Goal: Subscribe to service/newsletter

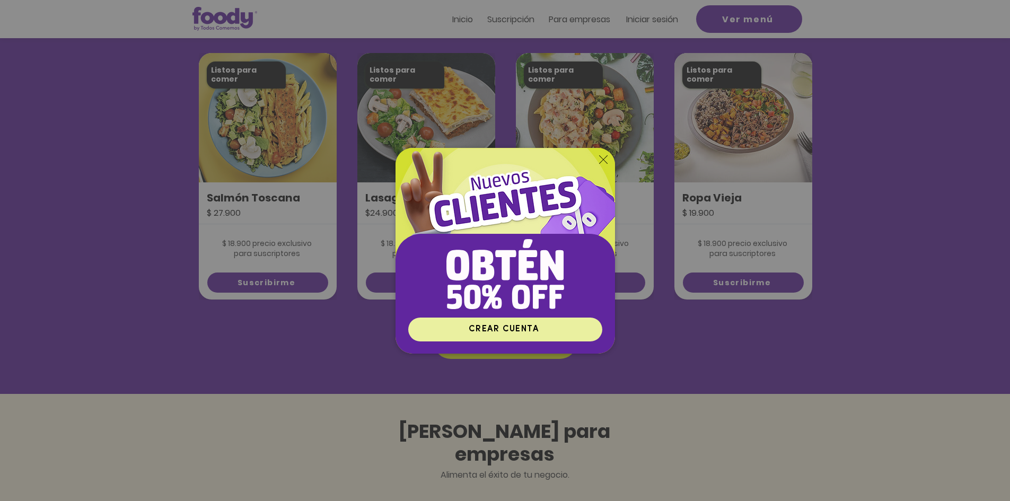
click at [423, 323] on span "CREAR CUENTA" at bounding box center [505, 329] width 191 height 21
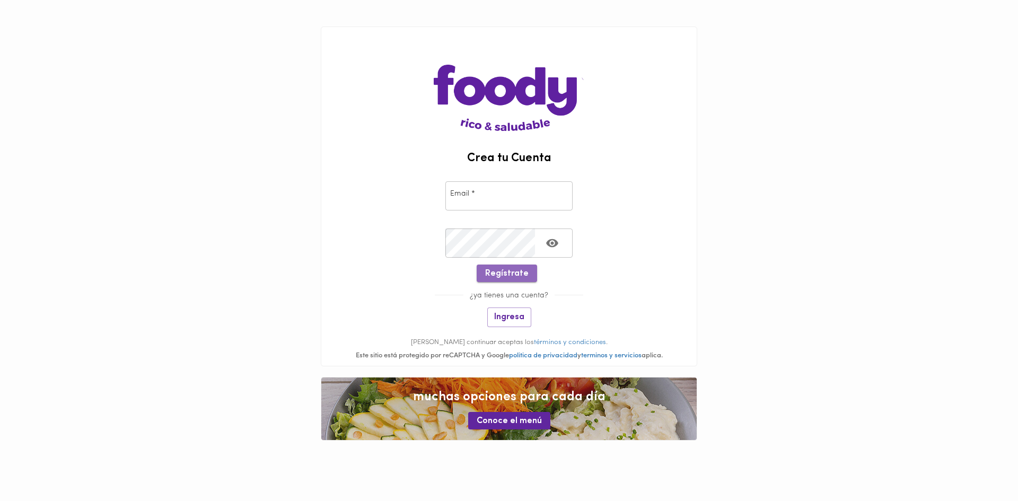
click at [516, 273] on span "Regístrate" at bounding box center [506, 274] width 43 height 10
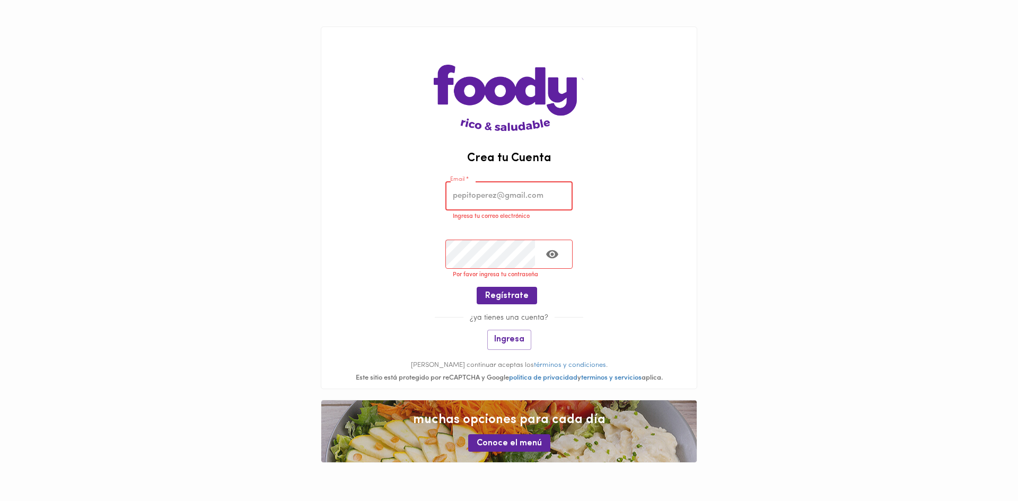
click at [475, 194] on input "email" at bounding box center [508, 195] width 127 height 29
type input "[PERSON_NAME][EMAIL_ADDRESS][DOMAIN_NAME]"
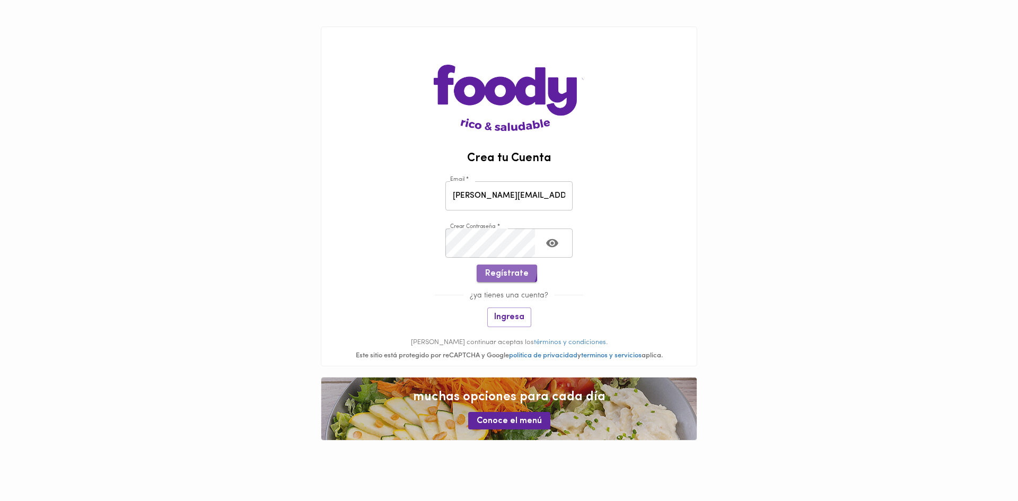
click at [504, 270] on span "Regístrate" at bounding box center [506, 274] width 43 height 10
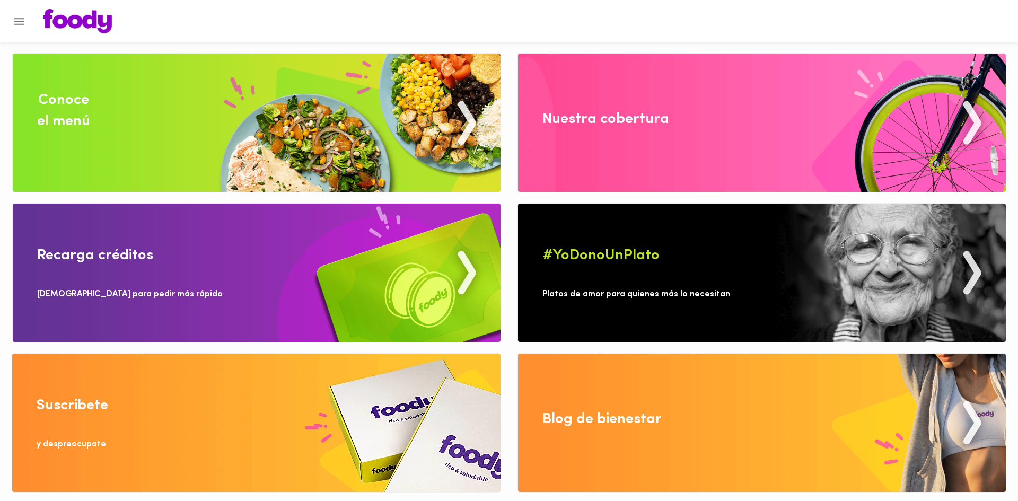
click at [606, 151] on img at bounding box center [762, 123] width 488 height 138
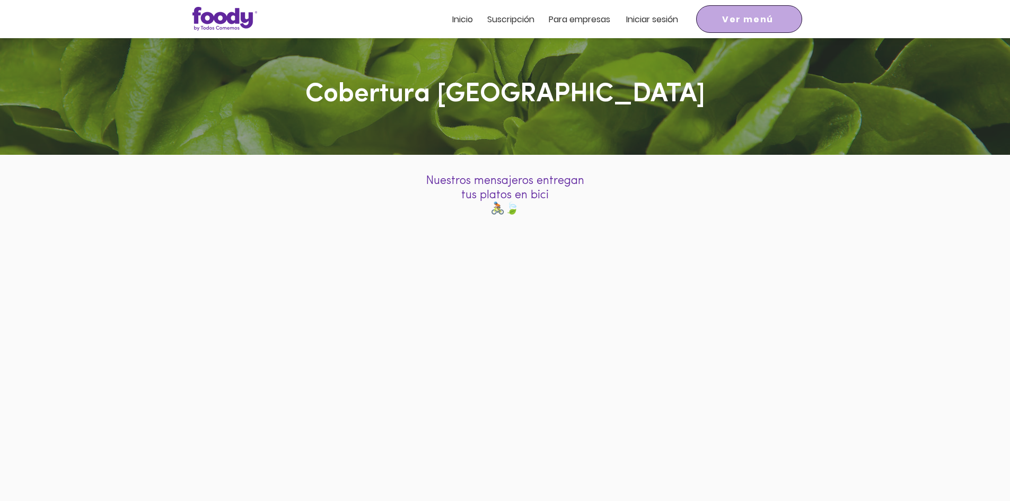
click at [731, 16] on span "Ver menú" at bounding box center [747, 19] width 51 height 13
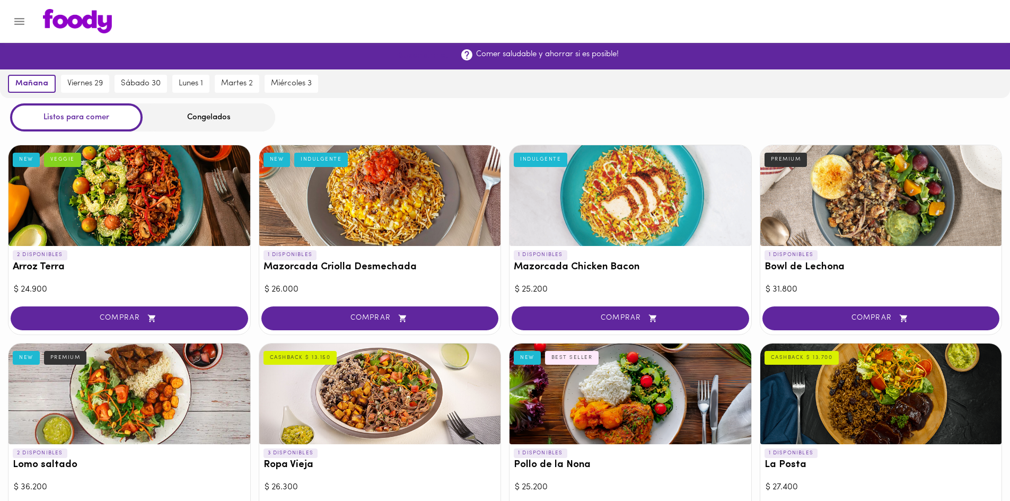
click at [427, 54] on span "¡Suscribirme!" at bounding box center [422, 56] width 52 height 10
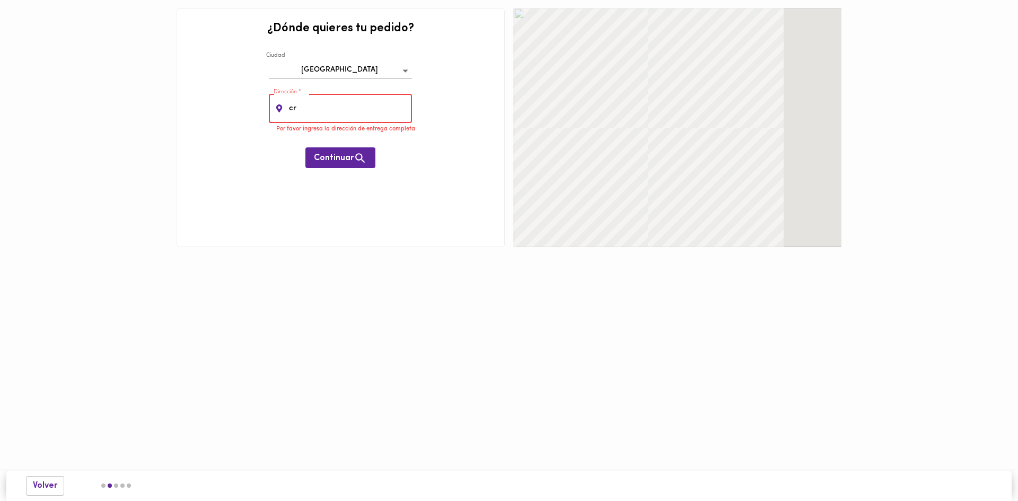
type input "c"
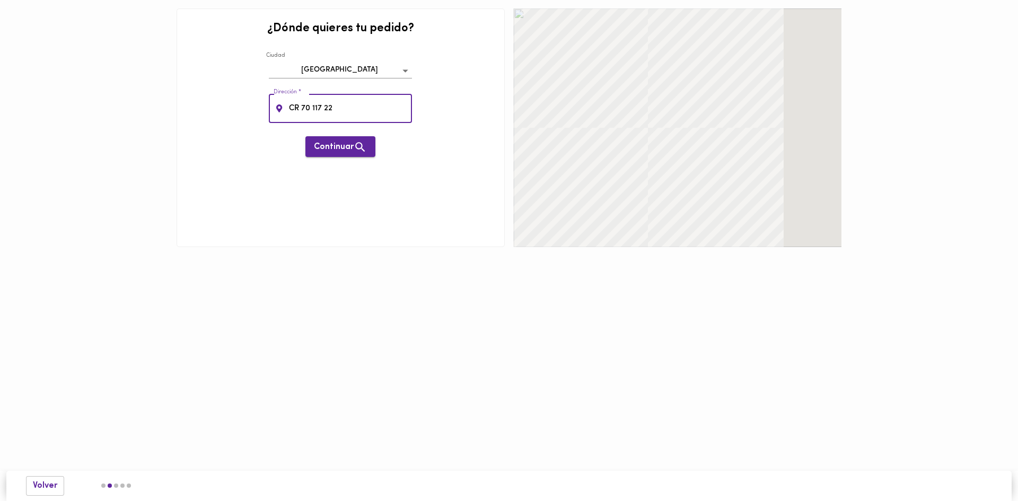
type input "CR 70 117 22"
click at [354, 139] on button "Continuar" at bounding box center [340, 146] width 70 height 21
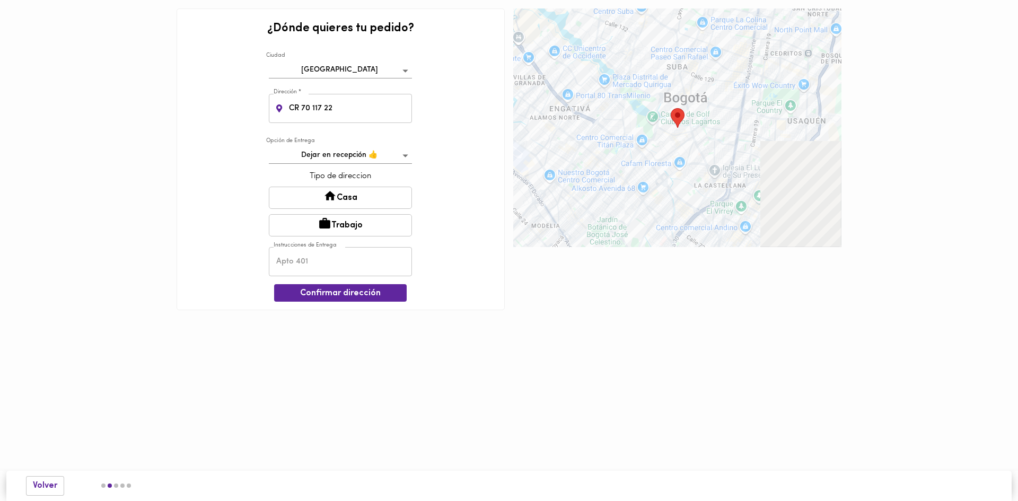
click at [339, 230] on button "Trabajo" at bounding box center [340, 225] width 143 height 22
click at [334, 266] on input "text" at bounding box center [340, 262] width 143 height 29
type input "C"
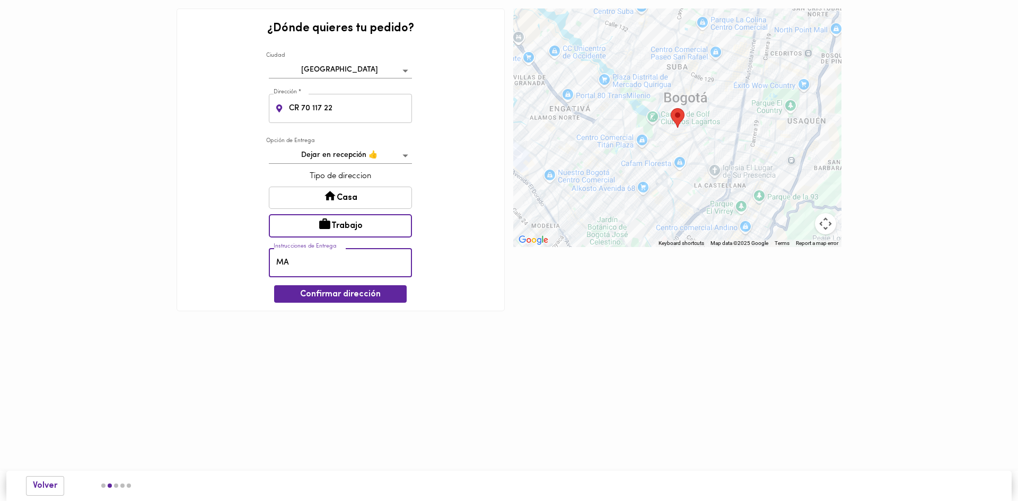
type input "M"
type input "PREGUNTAR POR MARCELA RUEDA"
click at [330, 290] on span "Confirmar dirección" at bounding box center [340, 294] width 116 height 10
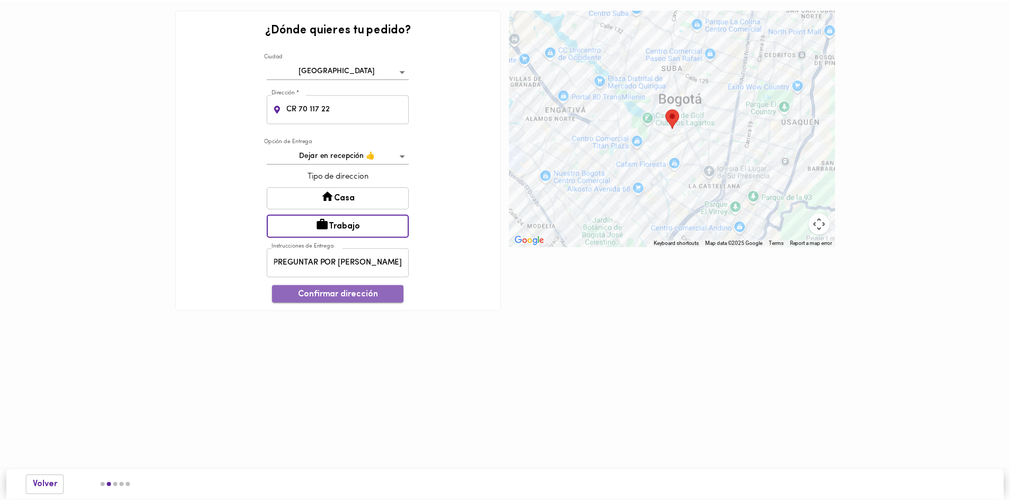
scroll to position [0, 0]
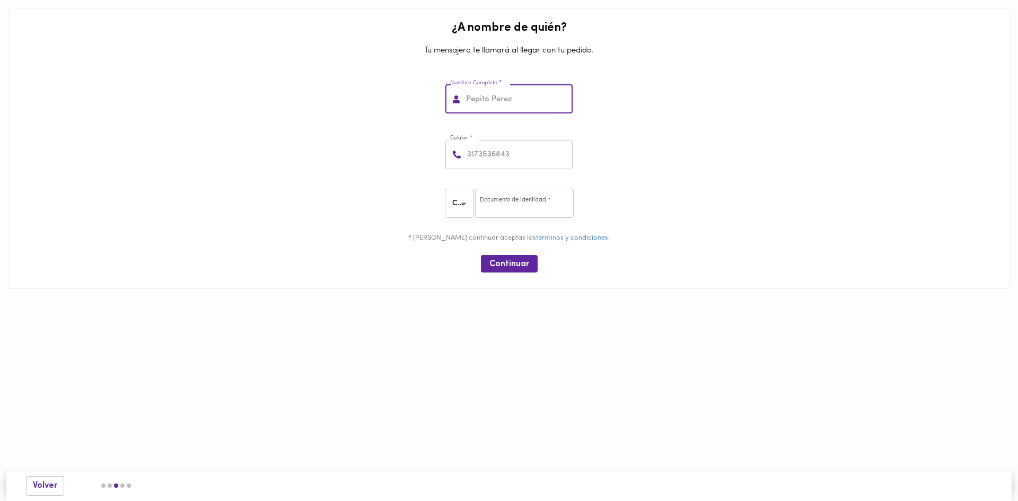
click at [500, 104] on input "text" at bounding box center [518, 99] width 109 height 29
type input "MARCELA RUEDA"
click at [508, 156] on input "number" at bounding box center [519, 154] width 108 height 29
type input "3158546656"
click at [496, 204] on input "number" at bounding box center [524, 203] width 99 height 29
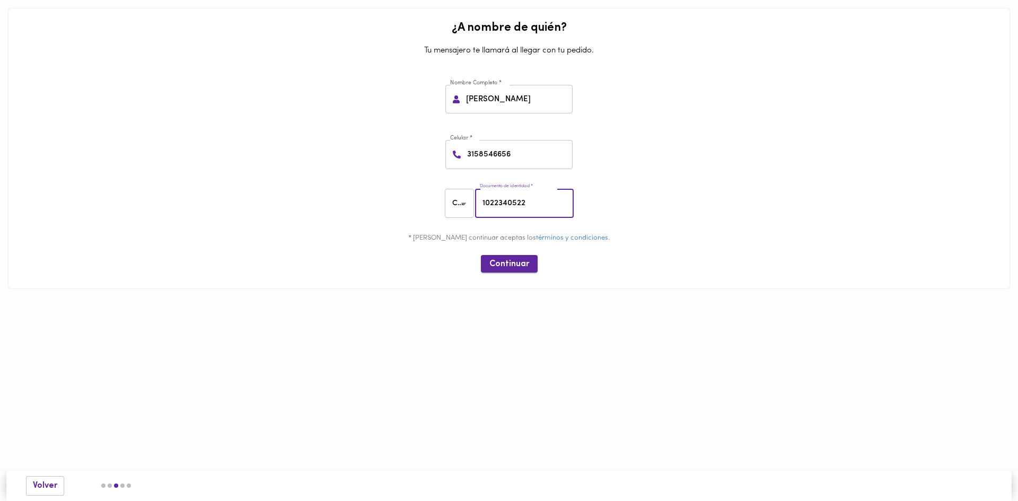
type input "1022340522"
click at [513, 261] on span "Continuar" at bounding box center [509, 264] width 40 height 10
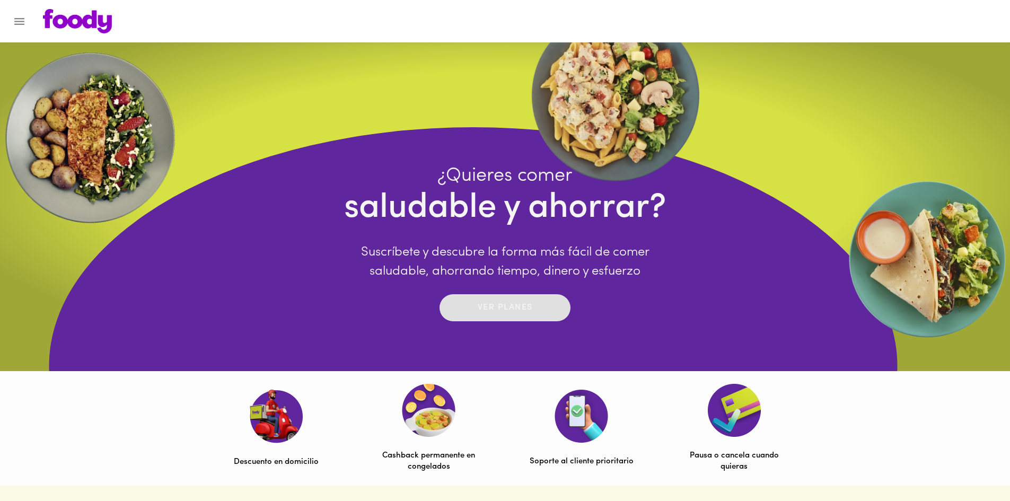
click at [510, 302] on p "Ver planes" at bounding box center [505, 308] width 55 height 12
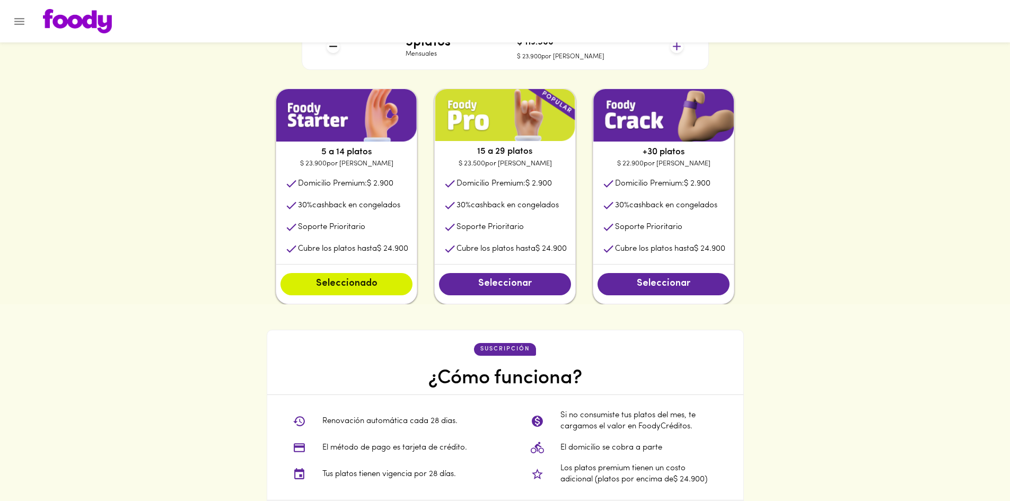
scroll to position [530, 0]
